Goal: Task Accomplishment & Management: Use online tool/utility

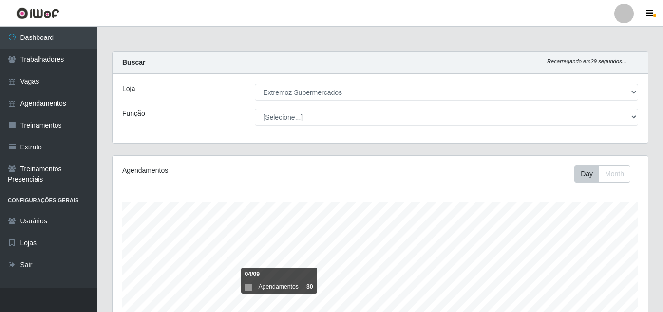
select select "519"
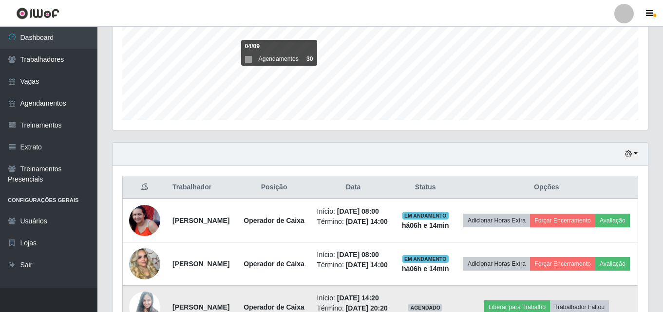
scroll to position [292, 0]
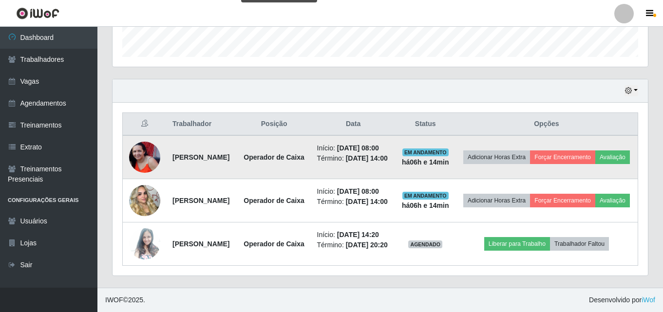
click at [143, 156] on img at bounding box center [144, 157] width 31 height 31
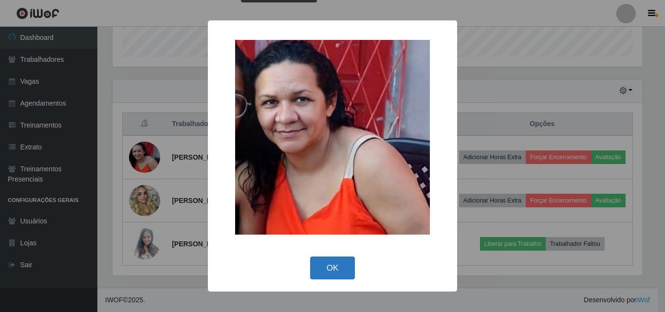
click at [326, 269] on button "OK" at bounding box center [332, 268] width 45 height 23
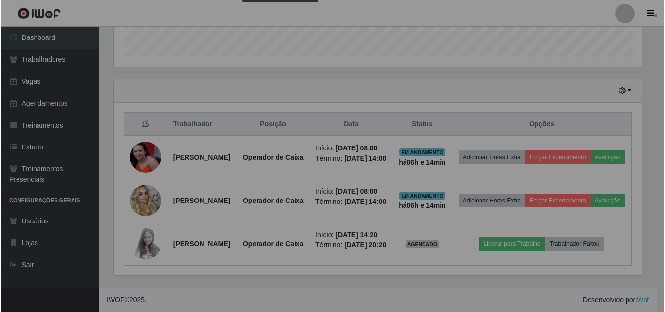
scroll to position [202, 535]
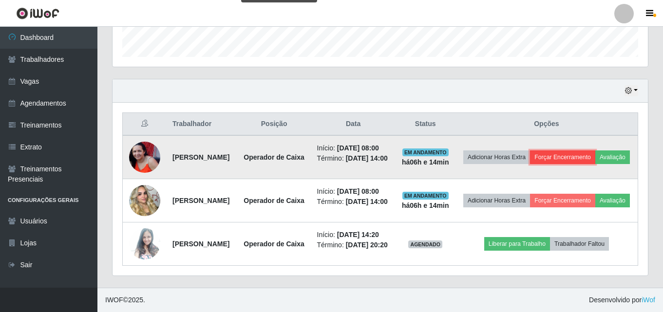
click at [582, 152] on button "Forçar Encerramento" at bounding box center [562, 157] width 65 height 14
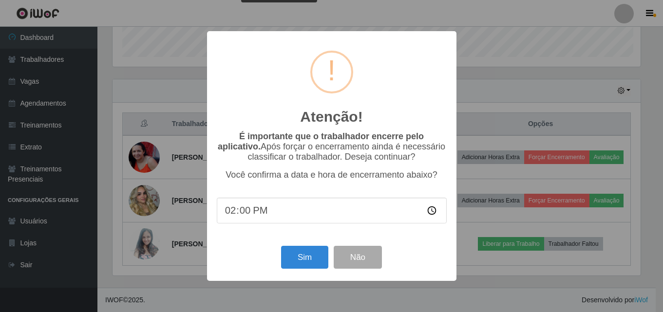
scroll to position [202, 530]
click at [304, 262] on button "Sim" at bounding box center [305, 257] width 47 height 23
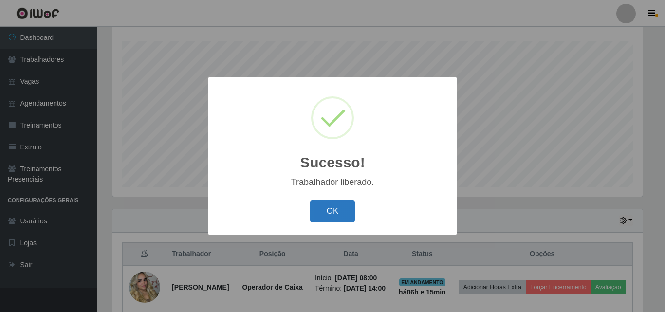
click at [353, 213] on button "OK" at bounding box center [332, 211] width 45 height 23
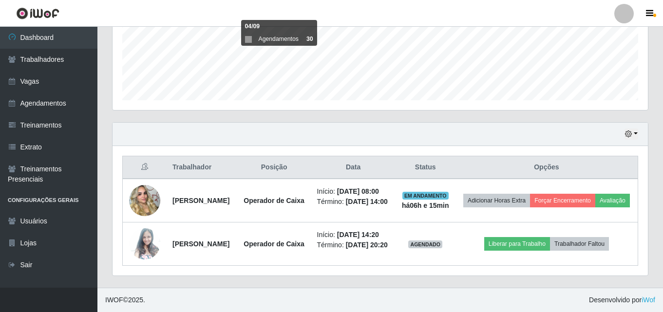
scroll to position [263, 0]
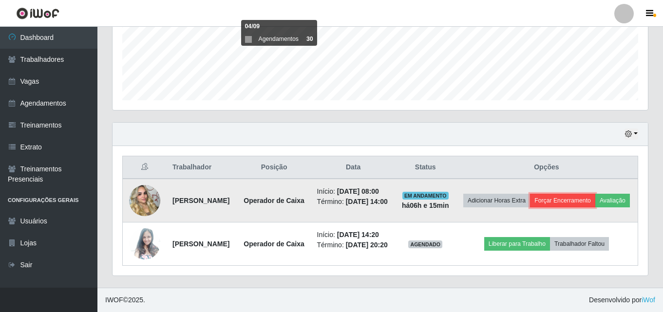
click at [587, 194] on button "Forçar Encerramento" at bounding box center [562, 201] width 65 height 14
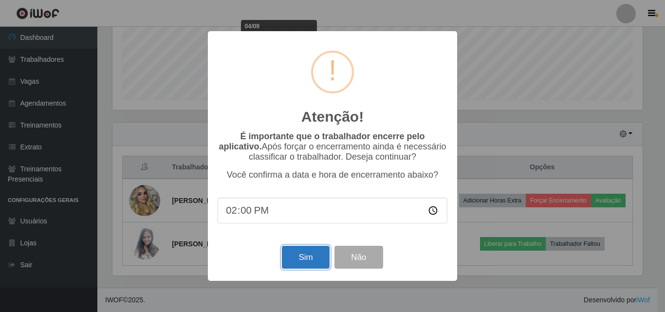
click at [309, 259] on button "Sim" at bounding box center [305, 257] width 47 height 23
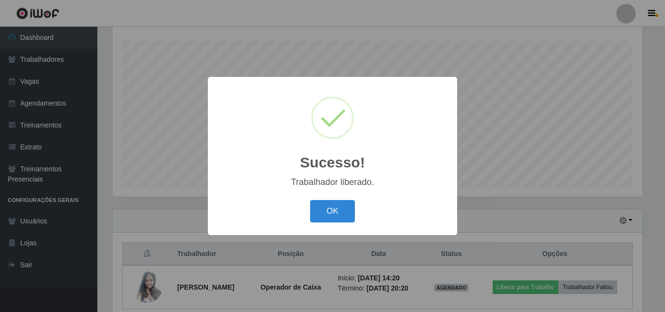
click at [325, 224] on div "OK Cancel" at bounding box center [333, 211] width 230 height 28
click at [334, 213] on button "OK" at bounding box center [332, 211] width 45 height 23
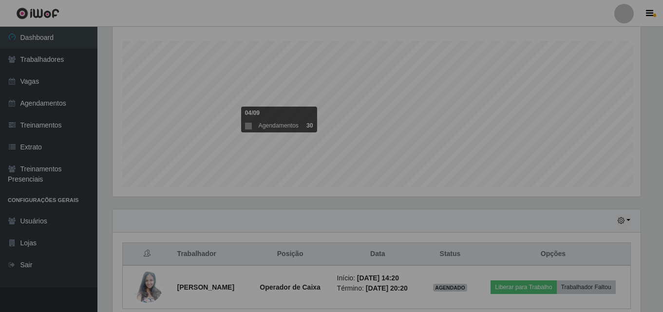
scroll to position [202, 535]
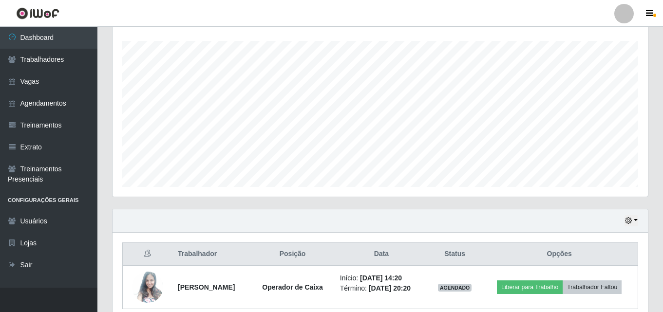
click at [312, 187] on div "Agendamentos Day Month 07/09 Agendamentos 6" at bounding box center [380, 96] width 535 height 202
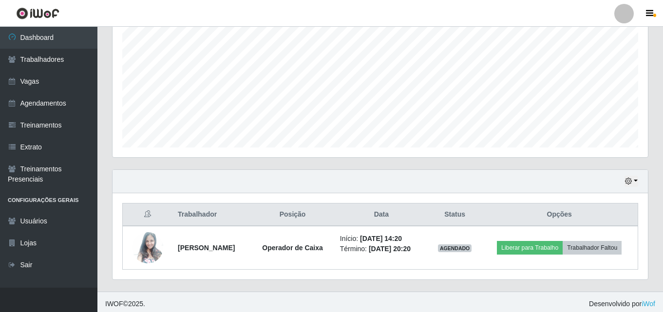
scroll to position [205, 0]
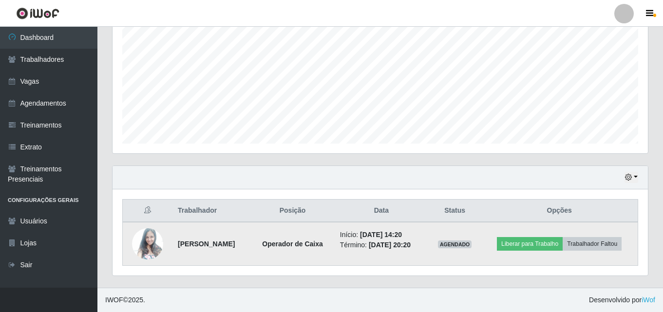
click at [149, 241] on img at bounding box center [147, 244] width 31 height 42
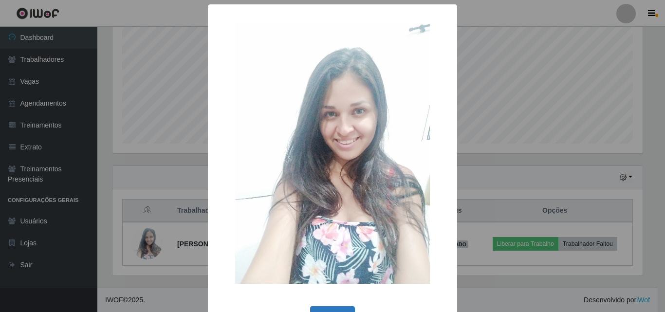
click at [335, 311] on button "OK" at bounding box center [332, 317] width 45 height 23
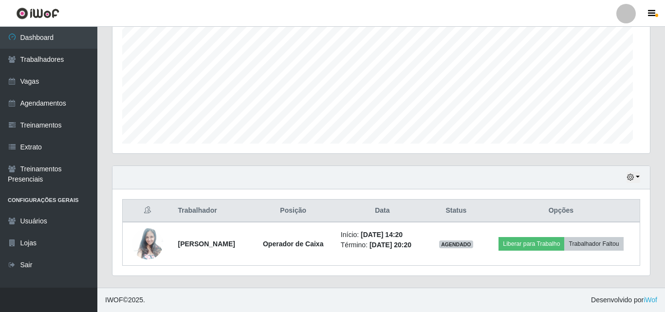
scroll to position [202, 535]
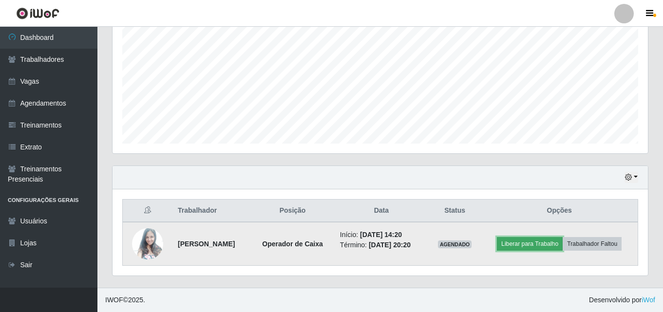
click at [536, 246] on button "Liberar para Trabalho" at bounding box center [530, 244] width 66 height 14
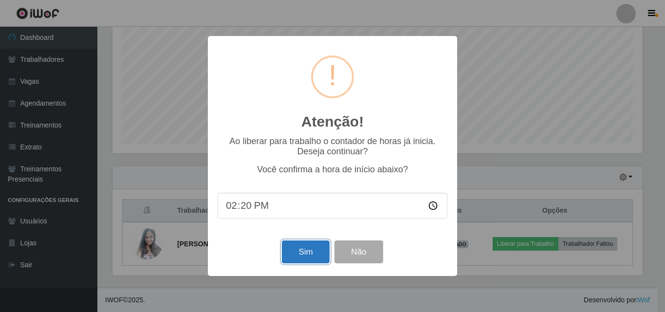
click at [297, 254] on button "Sim" at bounding box center [305, 252] width 47 height 23
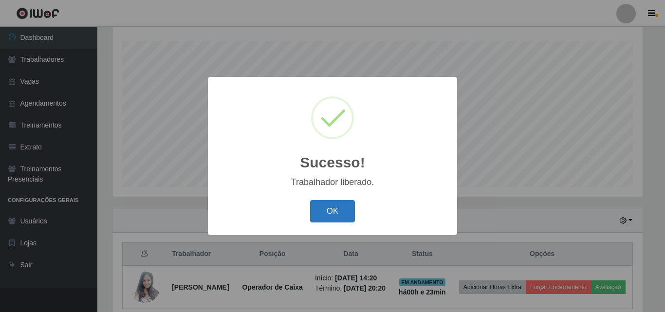
click at [314, 214] on button "OK" at bounding box center [332, 211] width 45 height 23
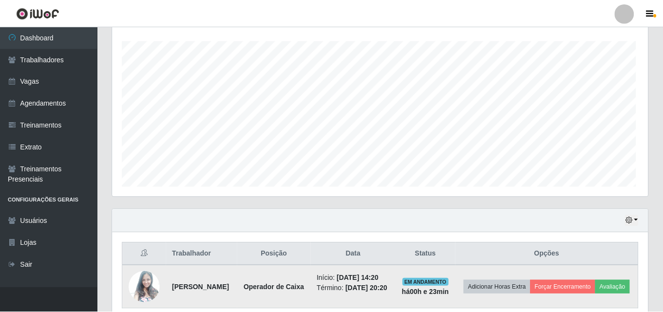
scroll to position [202, 535]
